Goal: Communication & Community: Answer question/provide support

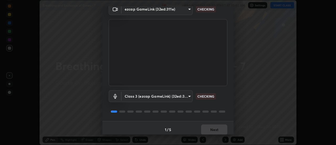
scroll to position [28, 0]
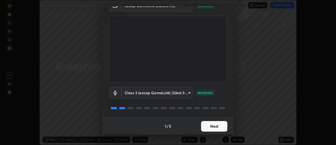
click at [211, 123] on button "Next" at bounding box center [214, 126] width 26 height 10
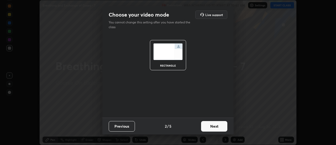
click at [212, 124] on button "Next" at bounding box center [214, 126] width 26 height 10
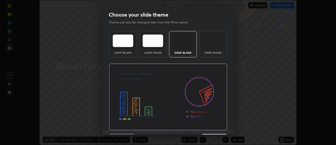
scroll to position [13, 0]
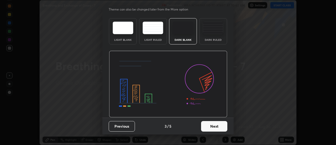
click at [214, 128] on button "Next" at bounding box center [214, 126] width 26 height 10
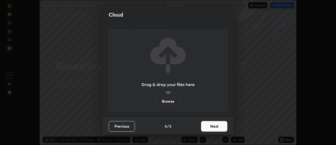
click at [212, 126] on button "Next" at bounding box center [214, 126] width 26 height 10
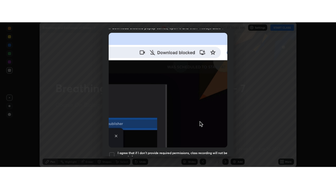
scroll to position [135, 0]
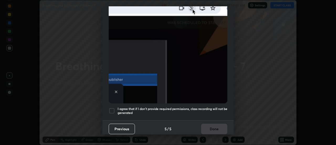
click at [114, 108] on div at bounding box center [112, 110] width 6 height 6
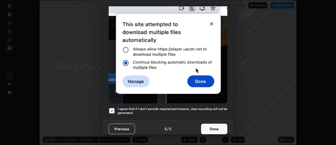
click at [209, 126] on button "Done" at bounding box center [214, 128] width 26 height 10
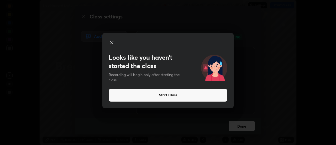
click at [111, 42] on icon at bounding box center [111, 42] width 3 height 3
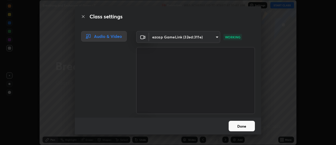
click at [246, 126] on button "Done" at bounding box center [242, 125] width 26 height 10
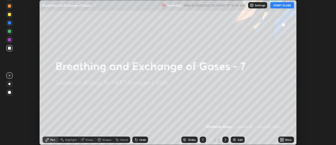
click at [279, 3] on button "START CLASS" at bounding box center [282, 5] width 24 height 6
click at [235, 139] on img at bounding box center [234, 139] width 4 height 4
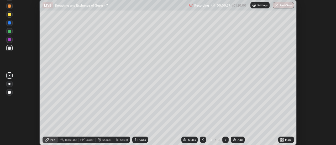
click at [280, 141] on icon at bounding box center [280, 140] width 1 height 1
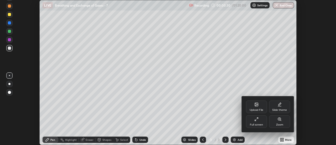
click at [257, 123] on div "Full screen" at bounding box center [256, 124] width 13 height 3
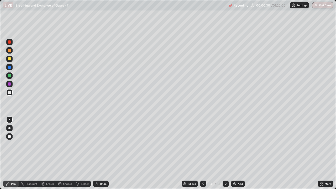
scroll to position [189, 336]
click at [7, 128] on div at bounding box center [9, 128] width 6 height 6
click at [11, 43] on div at bounding box center [9, 42] width 6 height 6
click at [9, 120] on div at bounding box center [9, 119] width 1 height 1
click at [9, 44] on div at bounding box center [9, 42] width 6 height 6
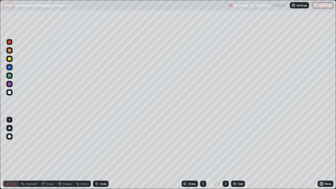
click at [10, 60] on div at bounding box center [9, 59] width 6 height 6
click at [10, 59] on div at bounding box center [9, 58] width 3 height 3
click at [50, 144] on div "Eraser" at bounding box center [50, 183] width 8 height 3
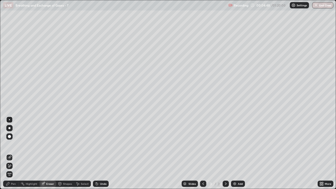
click at [15, 144] on div "Pen" at bounding box center [13, 183] width 5 height 3
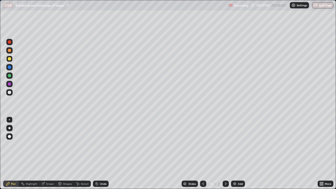
click at [234, 144] on img at bounding box center [234, 184] width 4 height 4
click at [10, 51] on div at bounding box center [9, 50] width 3 height 3
click at [203, 144] on icon at bounding box center [203, 184] width 4 height 4
click at [225, 144] on icon at bounding box center [226, 183] width 2 height 3
click at [235, 144] on img at bounding box center [234, 184] width 4 height 4
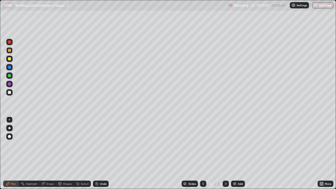
click at [9, 93] on div at bounding box center [9, 92] width 3 height 3
click at [64, 144] on div "Shapes" at bounding box center [67, 183] width 9 height 3
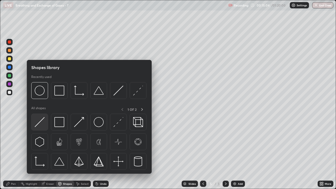
click at [42, 121] on img at bounding box center [40, 122] width 10 height 10
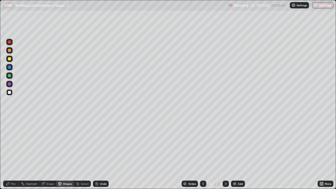
click at [10, 43] on div at bounding box center [9, 41] width 3 height 3
click at [10, 144] on div "Pen" at bounding box center [11, 184] width 16 height 6
click at [11, 60] on div at bounding box center [9, 59] width 6 height 6
click at [81, 144] on div "Select" at bounding box center [85, 183] width 8 height 3
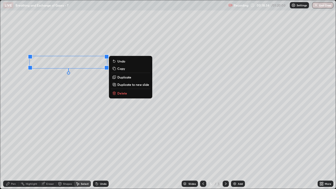
click at [123, 68] on p "Copy" at bounding box center [121, 68] width 8 height 4
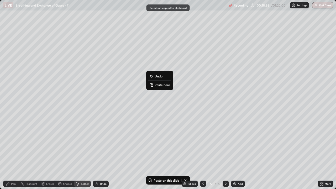
click at [160, 84] on p "Paste here" at bounding box center [162, 85] width 15 height 4
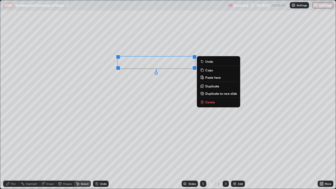
click at [210, 71] on p "Copy" at bounding box center [209, 70] width 8 height 4
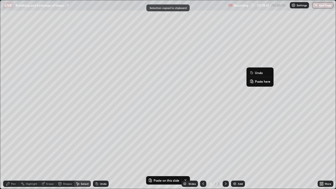
click at [261, 82] on p "Paste here" at bounding box center [262, 81] width 15 height 4
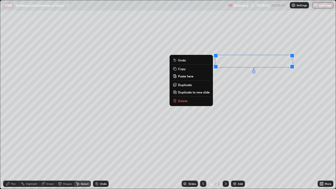
click at [244, 95] on div "0 ° Undo Copy Paste here Duplicate Duplicate to new slide Delete" at bounding box center [167, 94] width 335 height 188
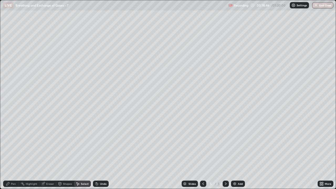
click at [14, 144] on div "Pen" at bounding box center [11, 184] width 16 height 6
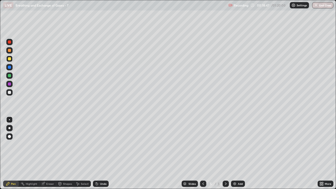
click at [10, 85] on div at bounding box center [9, 83] width 3 height 3
click at [48, 144] on div "Eraser" at bounding box center [47, 184] width 17 height 6
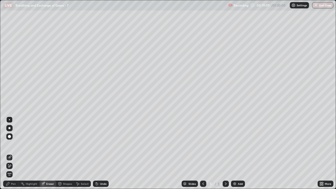
click at [11, 144] on div "Pen" at bounding box center [13, 183] width 5 height 3
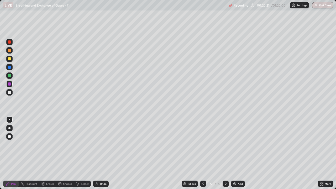
click at [10, 76] on div at bounding box center [9, 75] width 3 height 3
click at [9, 59] on div at bounding box center [9, 58] width 3 height 3
click at [48, 144] on div "Eraser" at bounding box center [50, 183] width 8 height 3
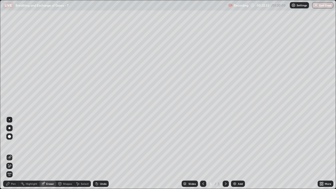
click at [13, 144] on div "Pen" at bounding box center [13, 183] width 5 height 3
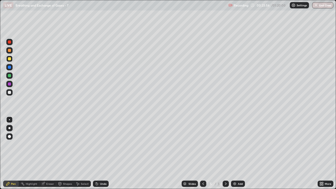
click at [225, 144] on icon at bounding box center [226, 184] width 4 height 4
click at [235, 144] on img at bounding box center [234, 184] width 4 height 4
click at [10, 43] on div at bounding box center [9, 41] width 3 height 3
click at [48, 144] on div "Eraser" at bounding box center [50, 183] width 8 height 3
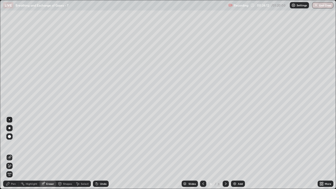
click at [12, 144] on div "Pen" at bounding box center [13, 183] width 5 height 3
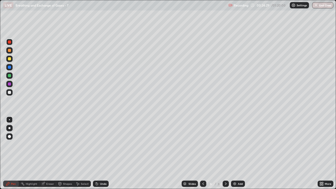
click at [10, 76] on div at bounding box center [9, 75] width 3 height 3
click at [10, 60] on div at bounding box center [9, 58] width 3 height 3
click at [50, 144] on div "Eraser" at bounding box center [50, 183] width 8 height 3
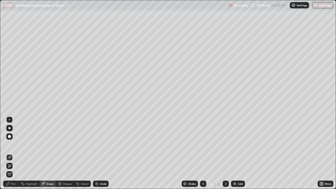
click at [12, 144] on div "Pen" at bounding box center [13, 183] width 5 height 3
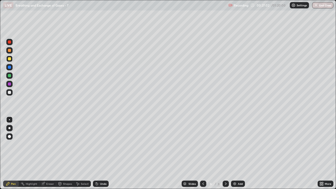
click at [46, 144] on div "Eraser" at bounding box center [47, 184] width 17 height 6
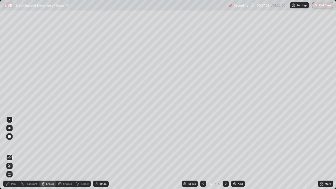
click at [10, 144] on div "Pen" at bounding box center [11, 184] width 16 height 6
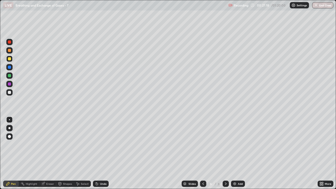
click at [11, 77] on div at bounding box center [9, 75] width 6 height 6
click at [11, 61] on div at bounding box center [9, 59] width 6 height 6
click at [10, 85] on div at bounding box center [9, 83] width 3 height 3
click at [200, 144] on div at bounding box center [203, 184] width 6 height 6
click at [225, 144] on icon at bounding box center [226, 184] width 4 height 4
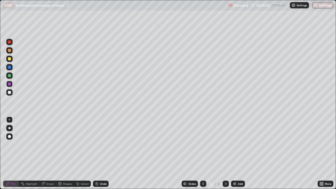
click at [202, 144] on icon at bounding box center [203, 184] width 4 height 4
click at [203, 144] on icon at bounding box center [203, 184] width 4 height 4
click at [225, 144] on icon at bounding box center [226, 184] width 4 height 4
click at [202, 144] on icon at bounding box center [203, 183] width 2 height 3
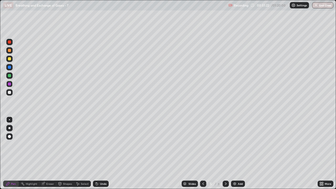
click at [225, 144] on icon at bounding box center [226, 184] width 4 height 4
click at [320, 6] on button "End Class" at bounding box center [322, 5] width 21 height 6
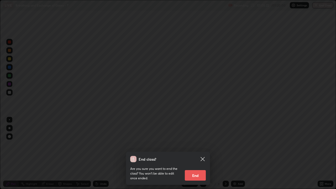
click at [199, 144] on button "End" at bounding box center [195, 175] width 21 height 10
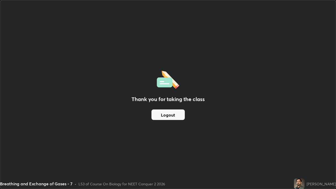
click at [168, 112] on button "Logout" at bounding box center [167, 114] width 33 height 10
